Goal: Check status: Check status

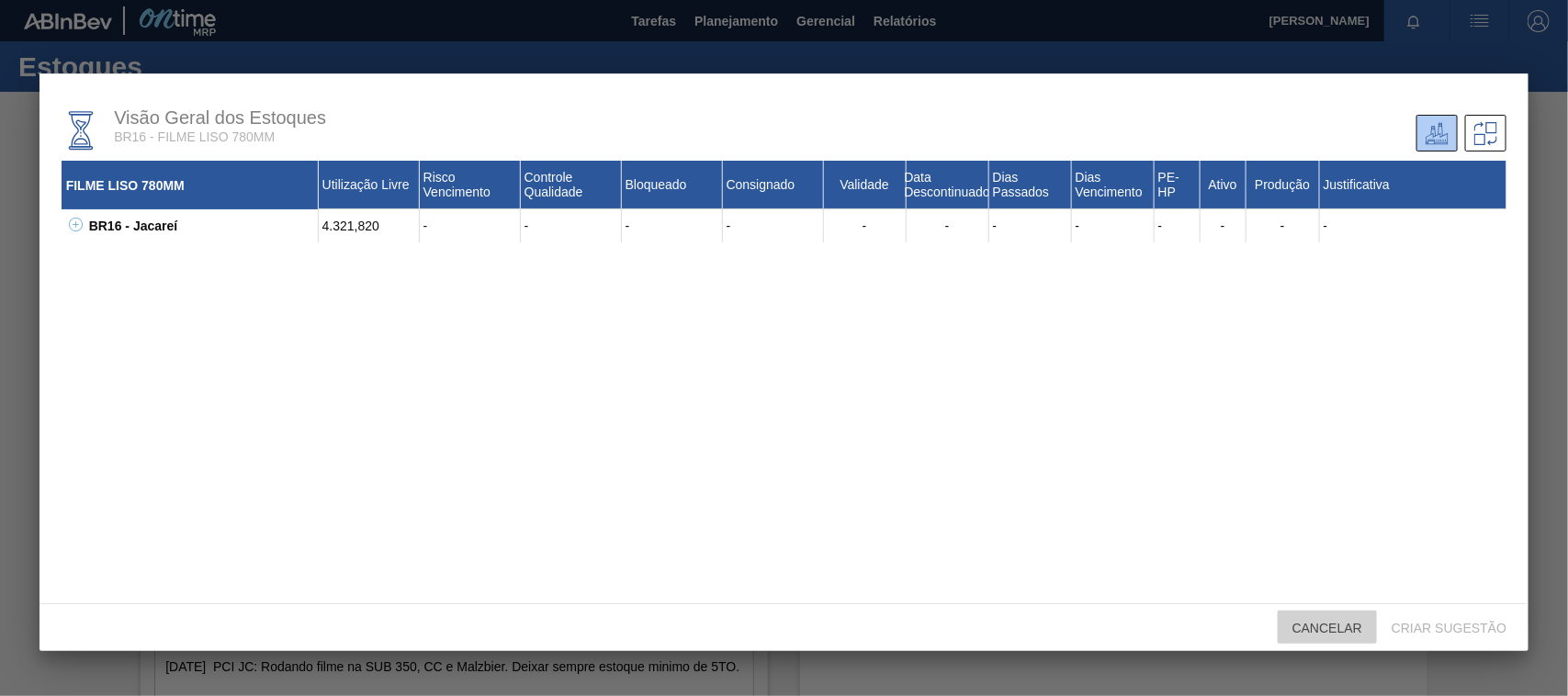
click at [1302, 611] on div "Cancelar" at bounding box center [1327, 627] width 99 height 34
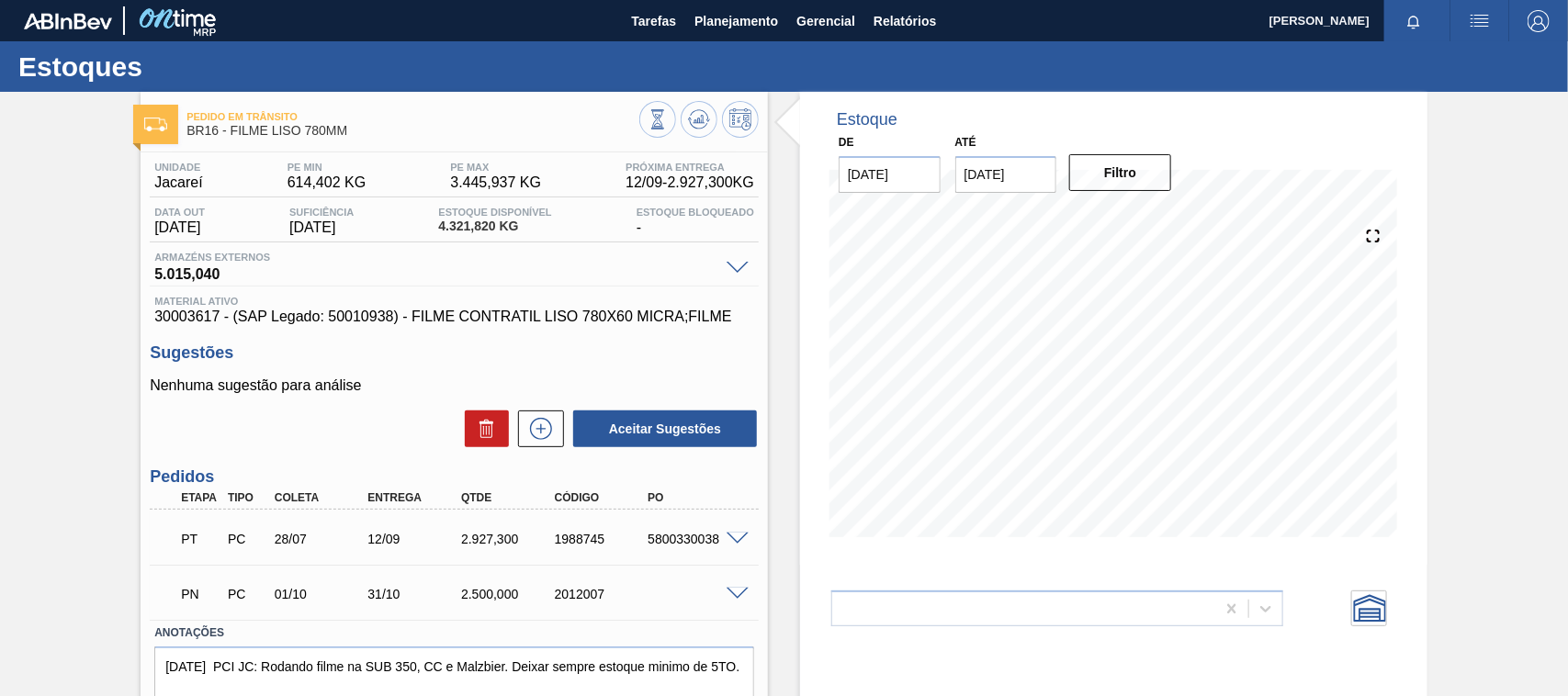
click at [1321, 630] on div "Estoque De [DATE] Até [DATE] Filtro 22/08 Projeção de Estoque 1,769.436 [DOMAIN…" at bounding box center [1113, 441] width 627 height 698
click at [741, 33] on button "Planejamento" at bounding box center [736, 20] width 102 height 41
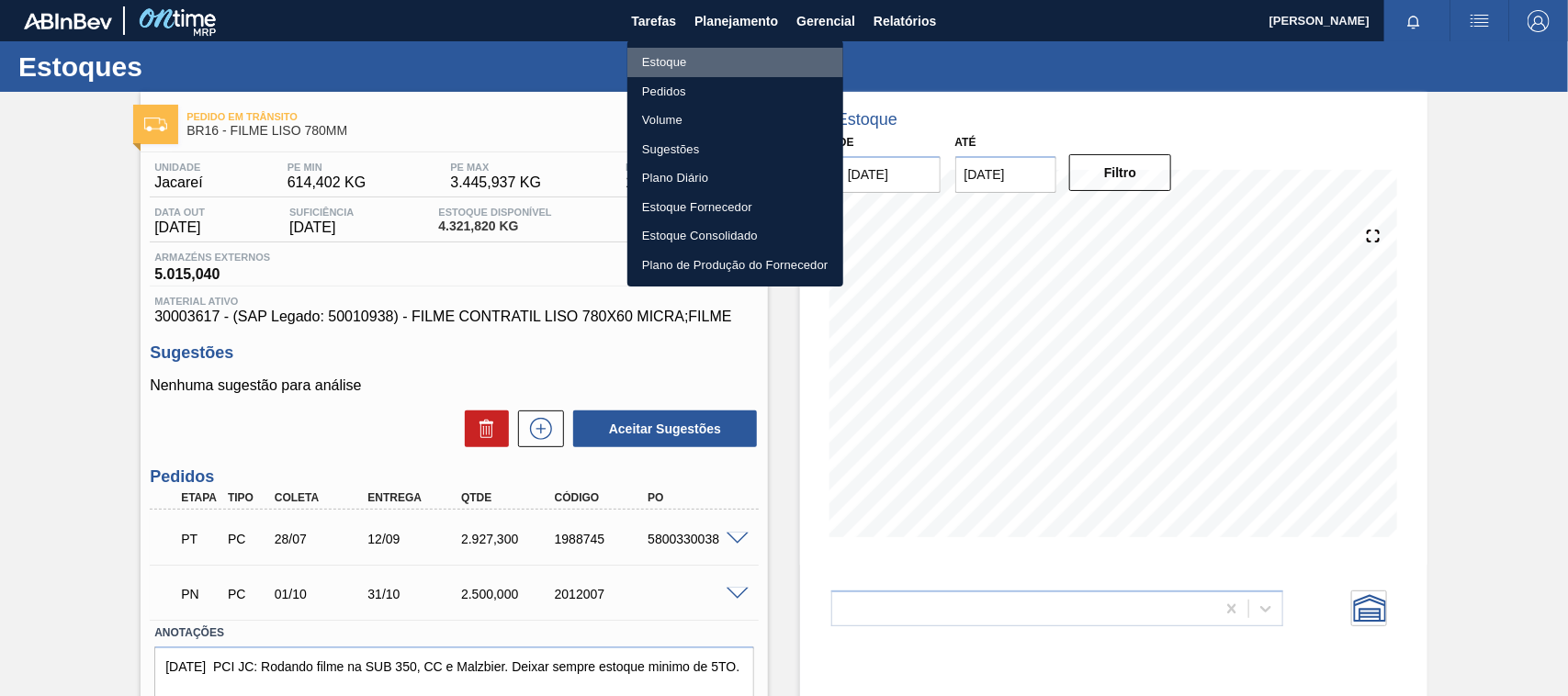
click at [695, 69] on li "Estoque" at bounding box center [734, 62] width 216 height 29
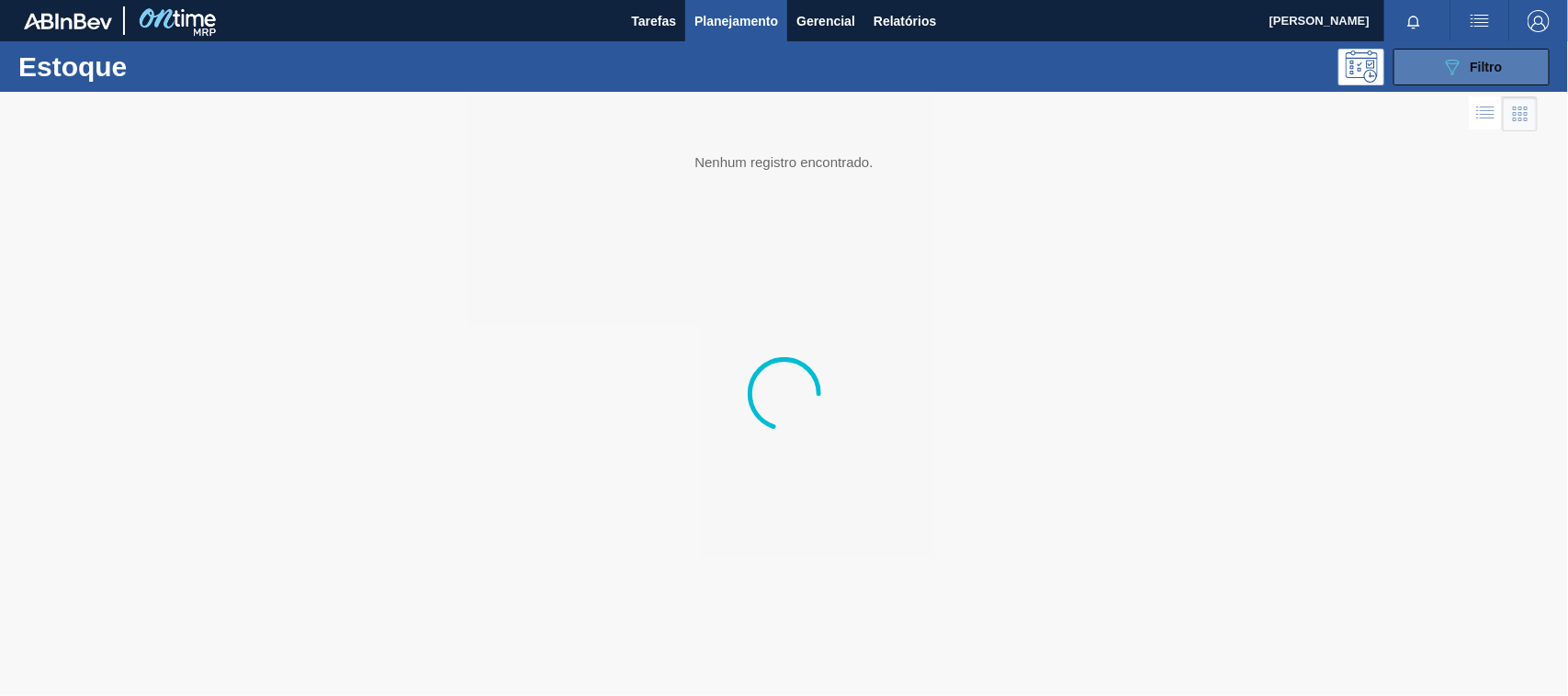
click at [1431, 73] on button "089F7B8B-B2A5-4AFE-B5C0-19BA573D28AC Filtro" at bounding box center [1471, 67] width 156 height 37
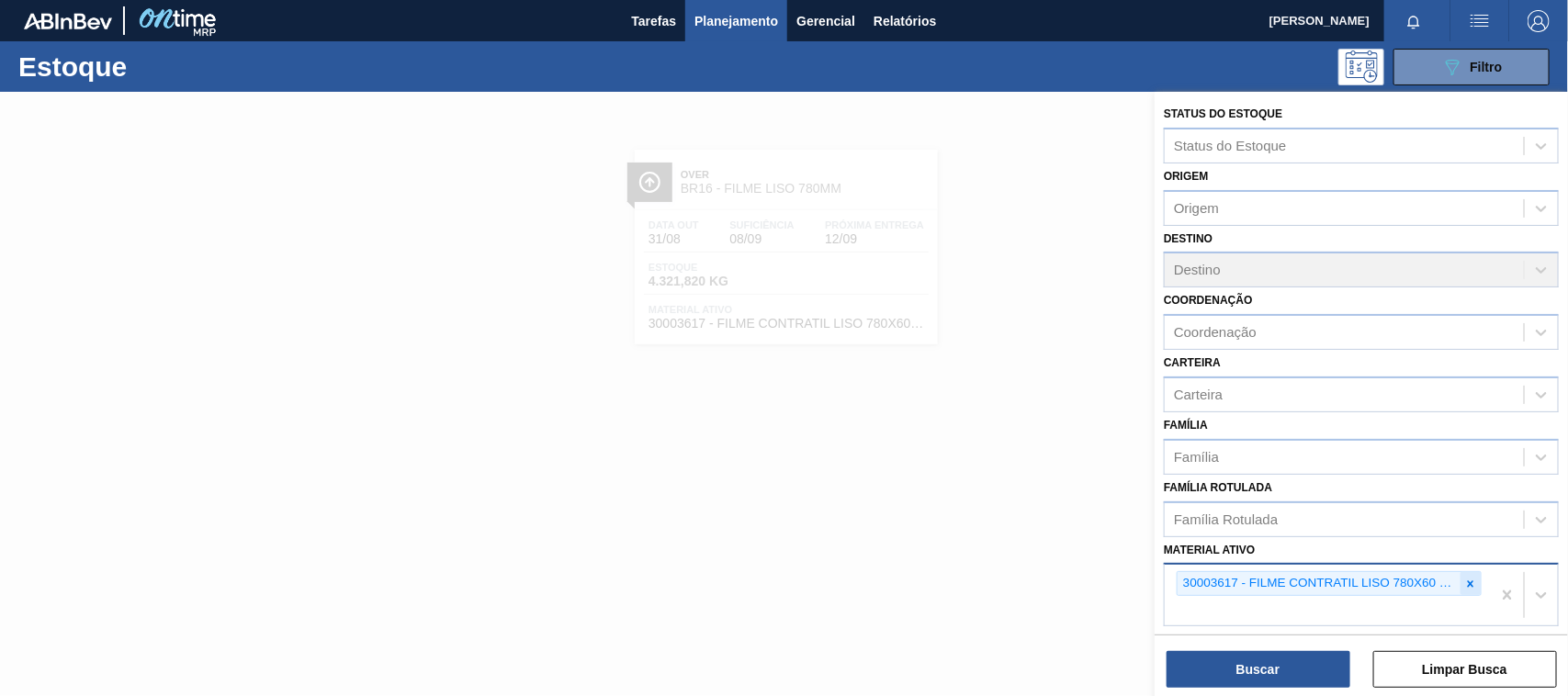
click at [1472, 578] on icon at bounding box center [1470, 584] width 13 height 13
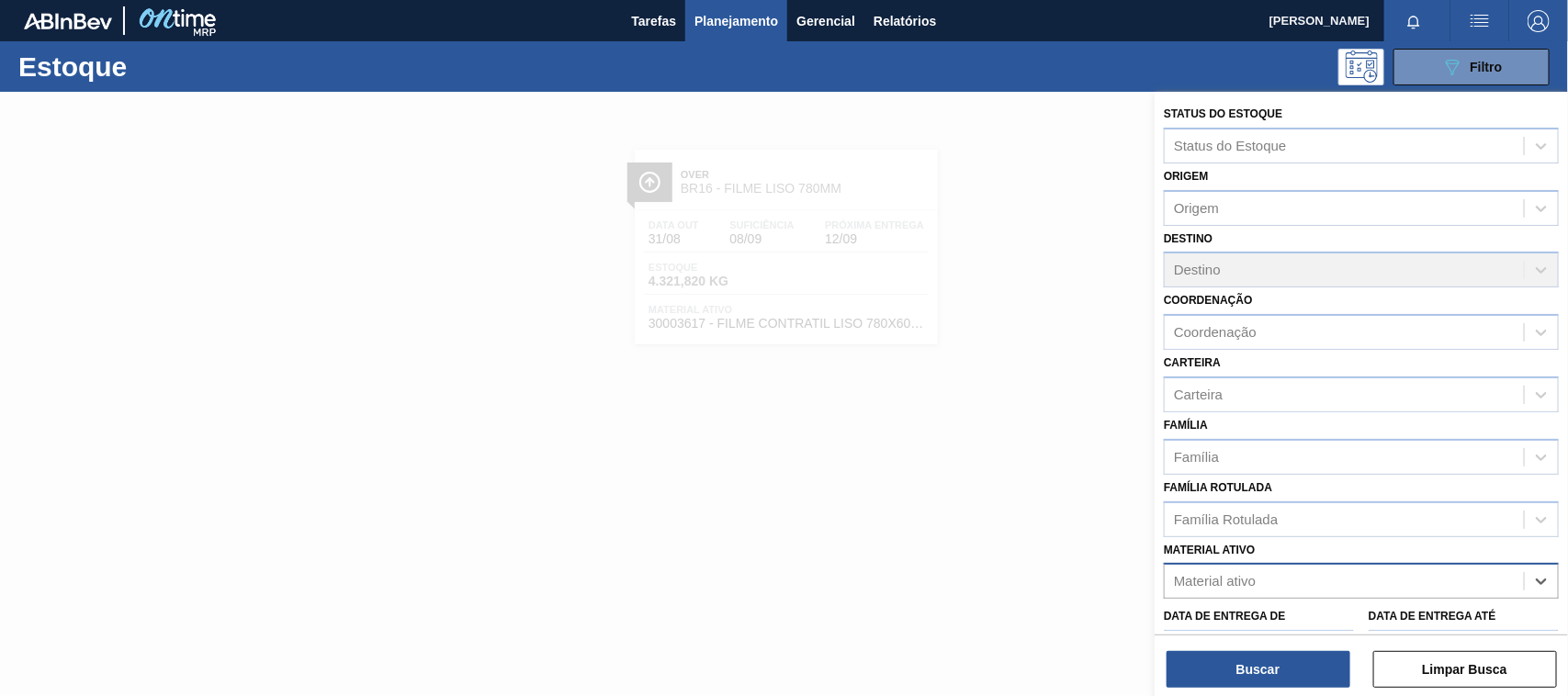
paste ativo "30003188"
type ativo "30003188"
click at [1301, 612] on div "30003188 - TAMPA AL.CDL;PRATEADA;LATA-AUTOMATICA;" at bounding box center [1361, 626] width 395 height 34
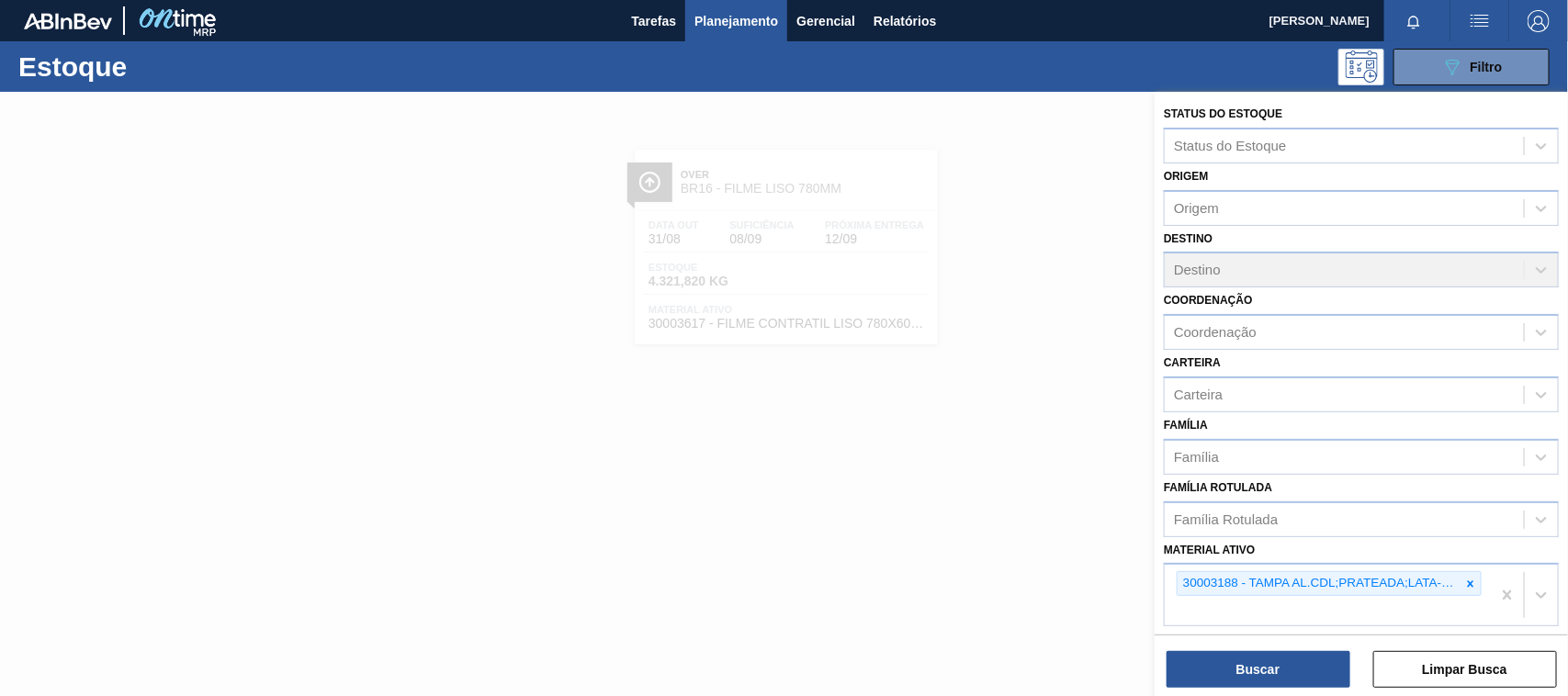
click at [1286, 691] on div "Status do Estoque Status do Estoque Origem Origem Destino Destino Coordenação C…" at bounding box center [1361, 396] width 413 height 608
click at [1286, 682] on button "Buscar" at bounding box center [1258, 670] width 183 height 37
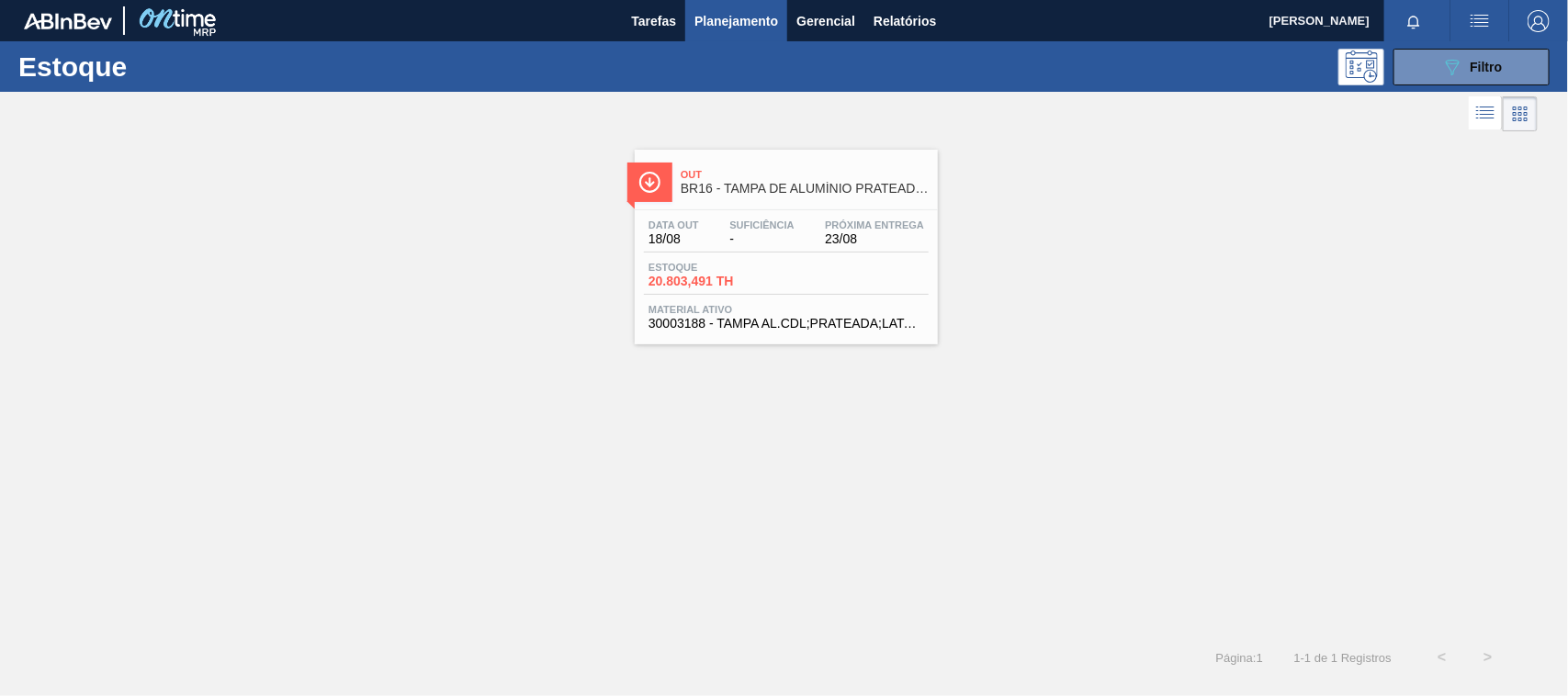
click at [817, 258] on div "Data [DATE] Suficiência - Próxima Entrega 23/08 Estoque 20.803,491 TH Material …" at bounding box center [786, 273] width 303 height 125
